Goal: Navigation & Orientation: Understand site structure

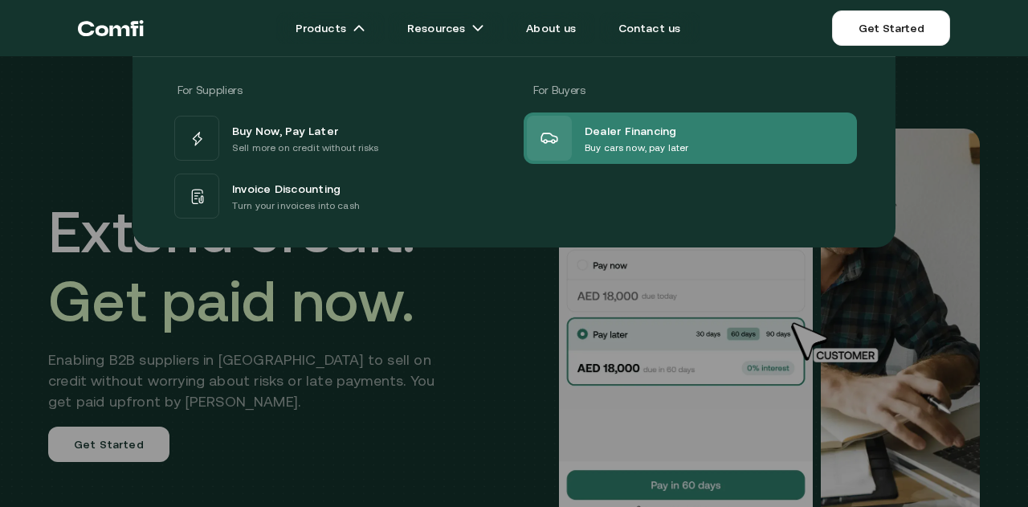
click at [627, 131] on span "Dealer Financing" at bounding box center [631, 129] width 92 height 19
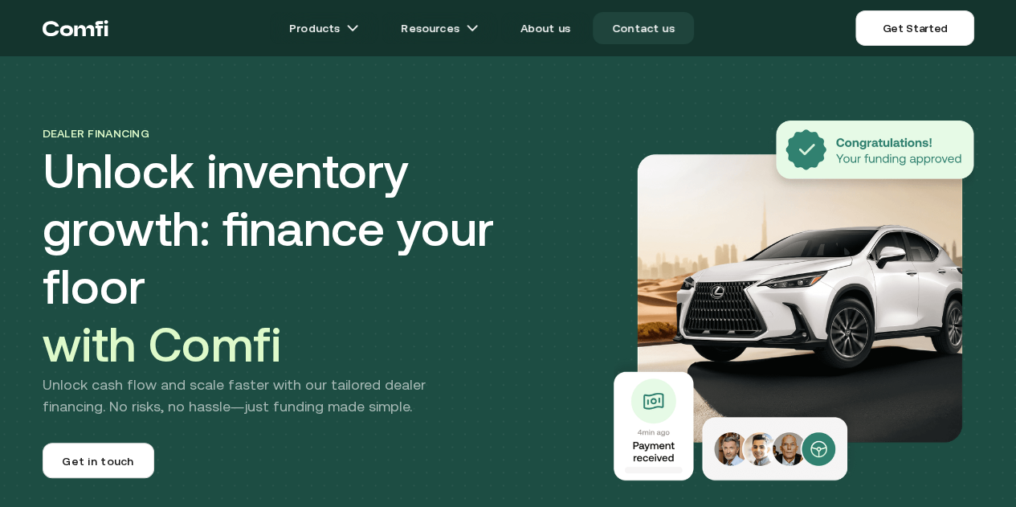
click at [644, 36] on link "Contact us" at bounding box center [643, 28] width 101 height 32
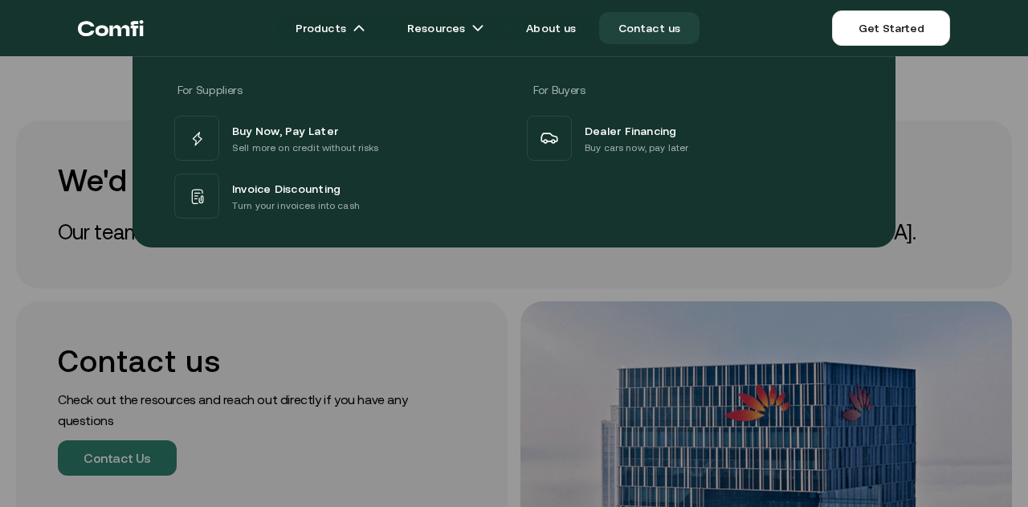
click at [124, 33] on icon "Return to the top of the Comfi home page" at bounding box center [111, 28] width 66 height 48
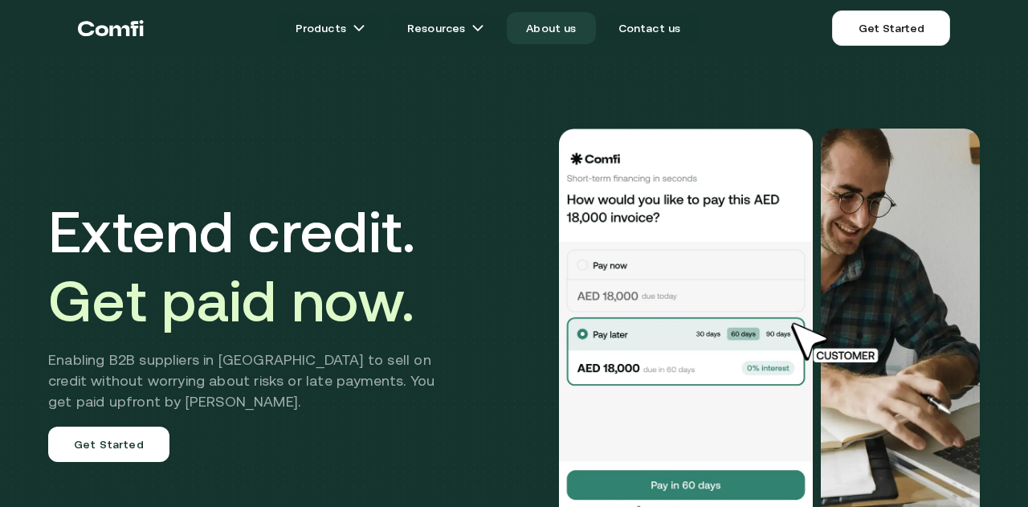
click at [530, 30] on link "About us" at bounding box center [551, 28] width 88 height 32
